Goal: Find specific page/section: Find specific page/section

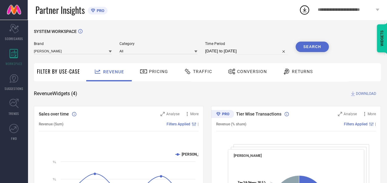
click at [208, 72] on span "Traffic" at bounding box center [202, 71] width 19 height 5
